Goal: Find specific page/section: Find specific page/section

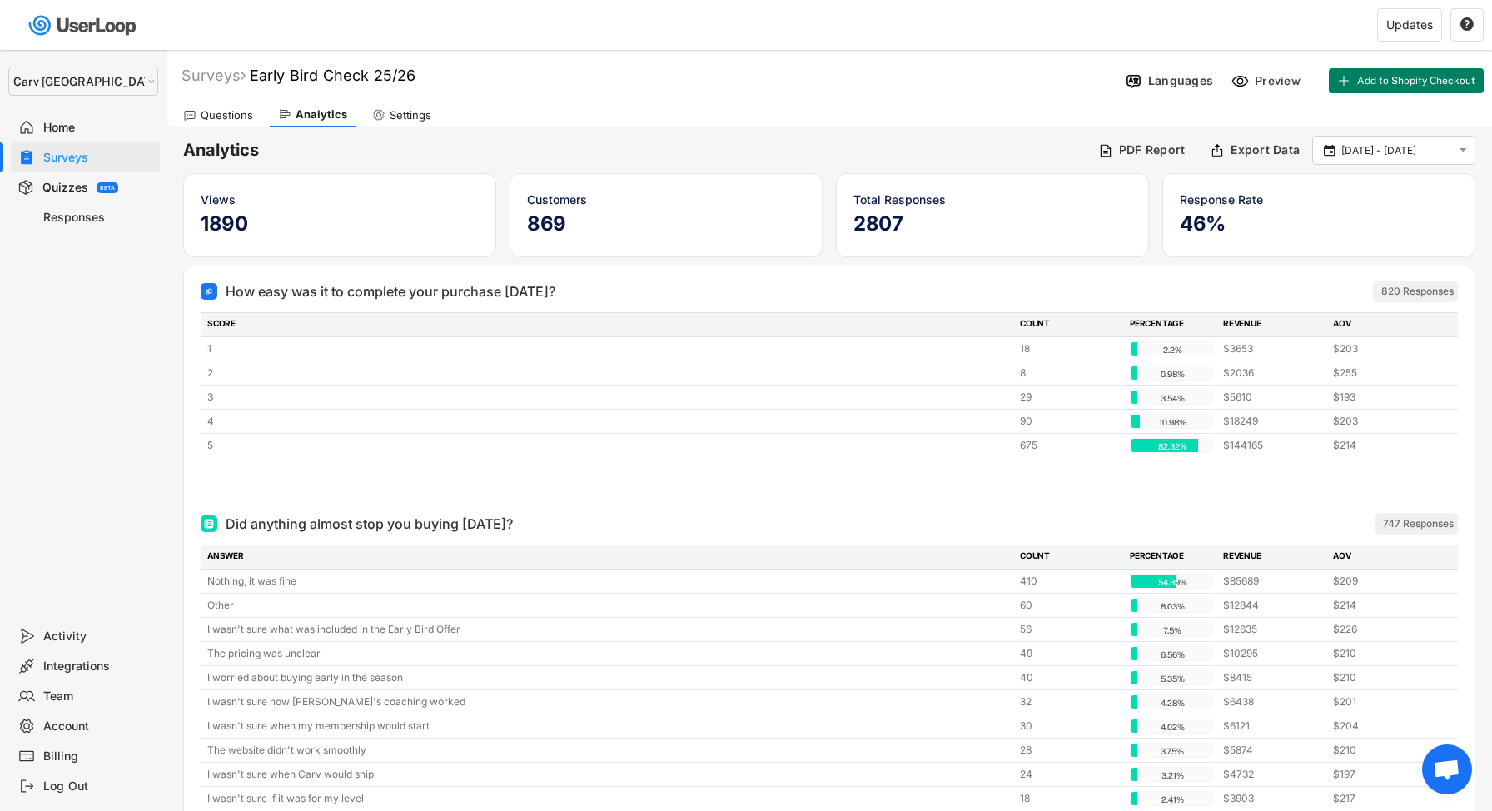
select select ""1348695171700984260__LOOKUP__1664546256262x474730326317858800""
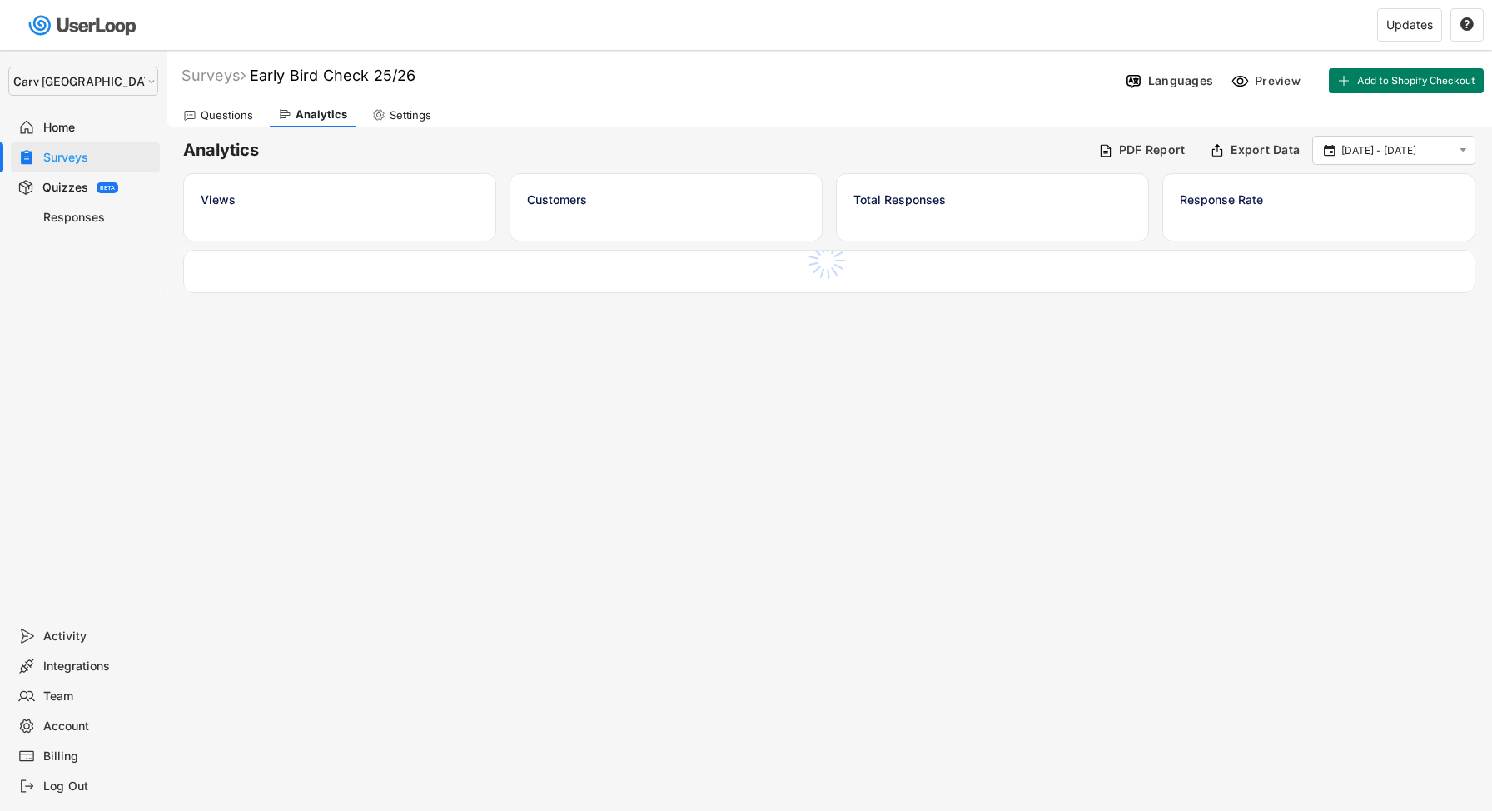
select select ""1348695171700984260__LOOKUP__1664546256262x474730326317858800""
